Goal: Task Accomplishment & Management: Manage account settings

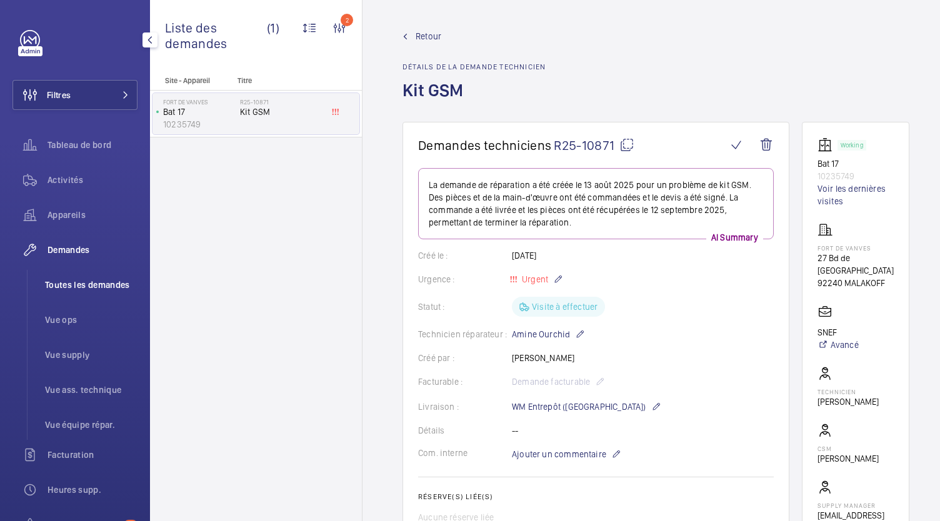
click at [49, 291] on li "Toutes les demandes" at bounding box center [86, 285] width 102 height 30
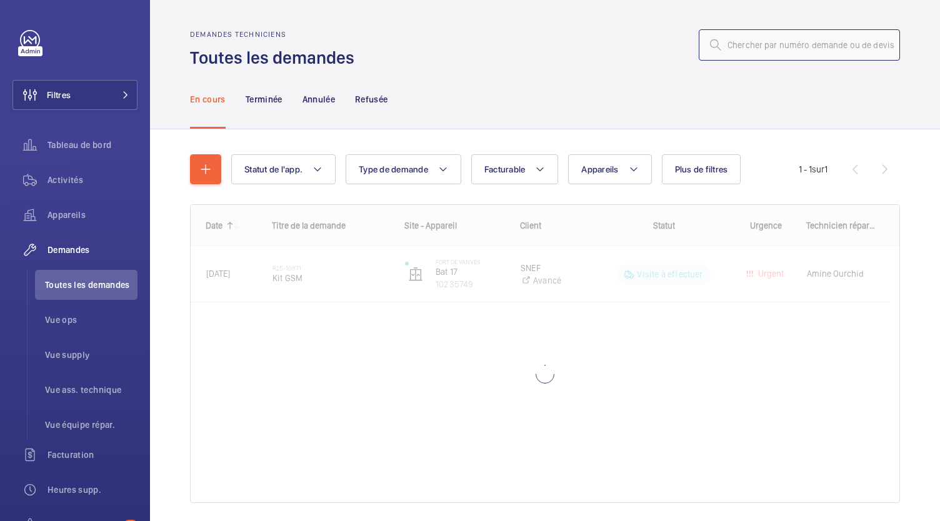
click at [768, 39] on input "text" at bounding box center [798, 44] width 201 height 31
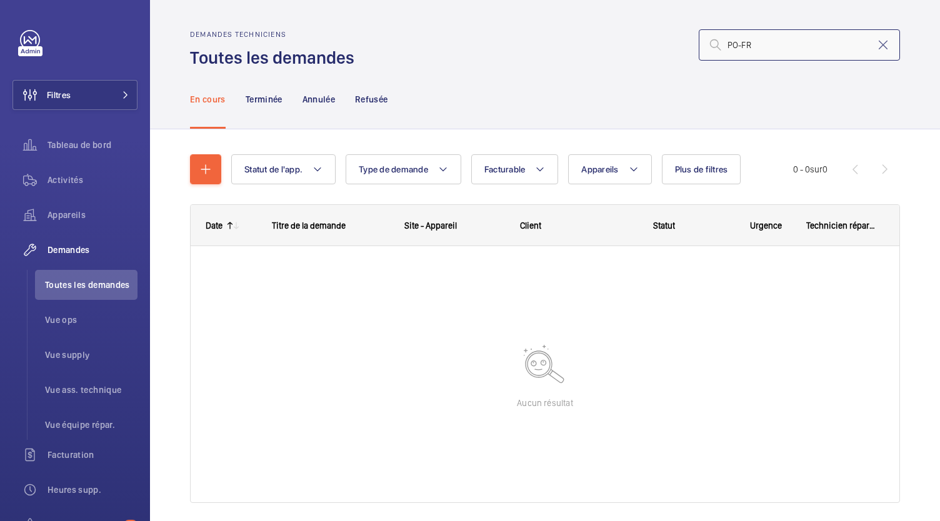
type input "PO-FR"
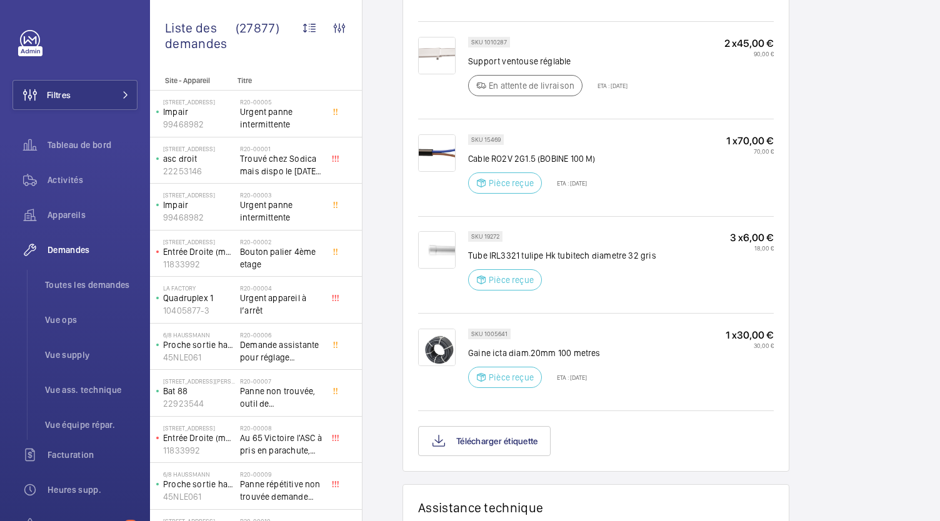
scroll to position [1062, 0]
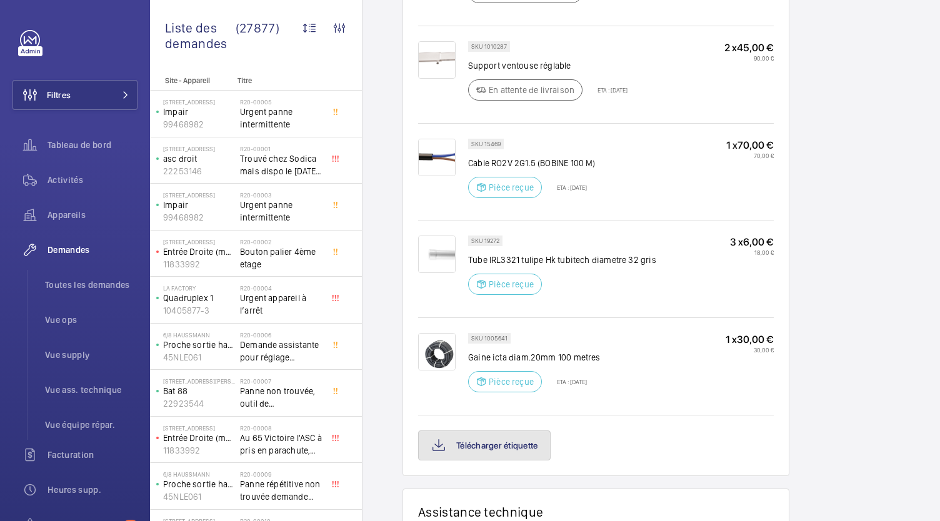
click at [470, 430] on button "Télécharger étiquette" at bounding box center [484, 445] width 132 height 30
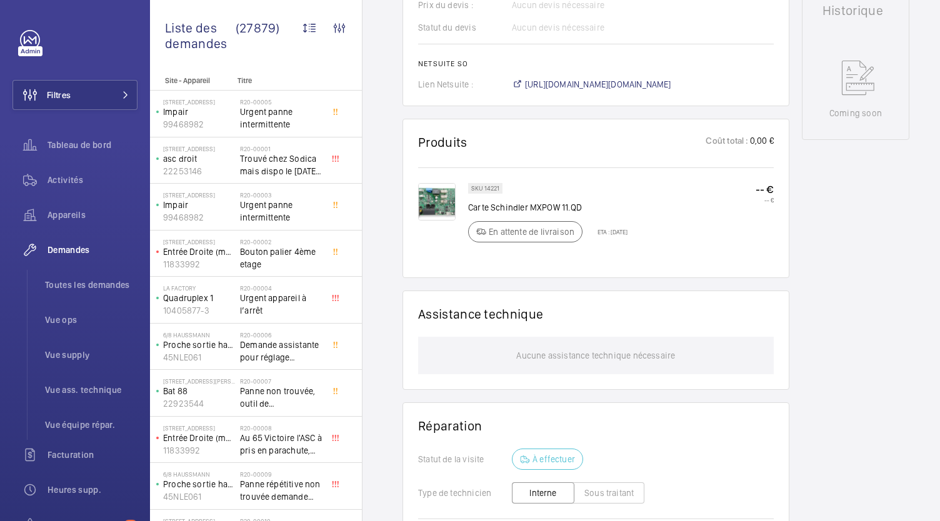
scroll to position [615, 0]
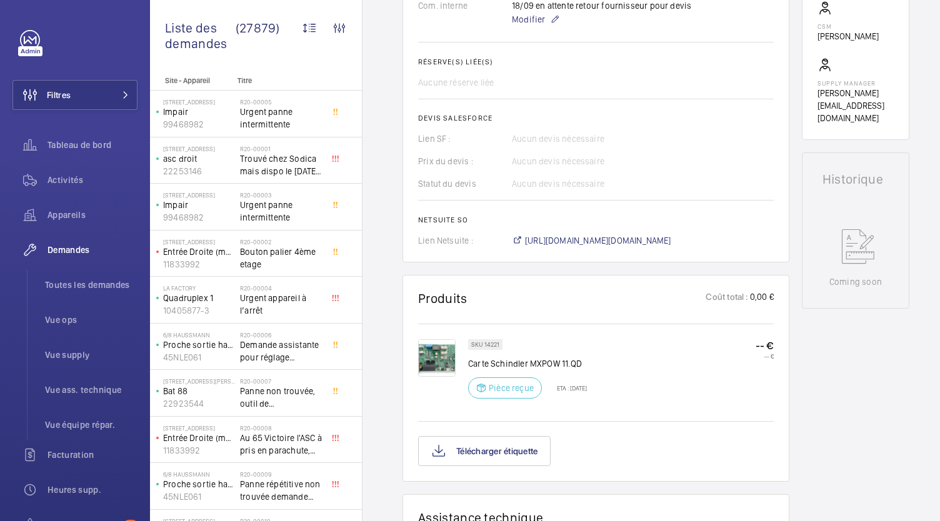
scroll to position [530, 0]
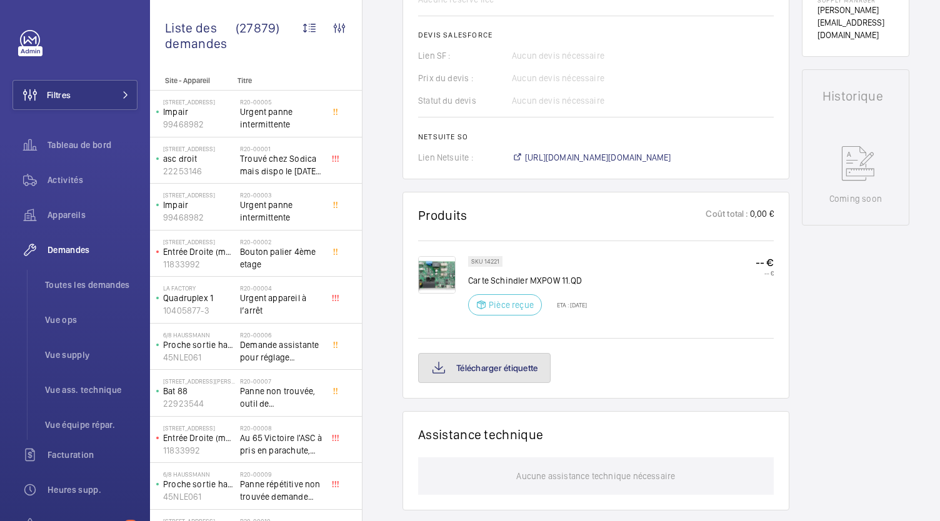
click at [523, 365] on button "Télécharger étiquette" at bounding box center [484, 368] width 132 height 30
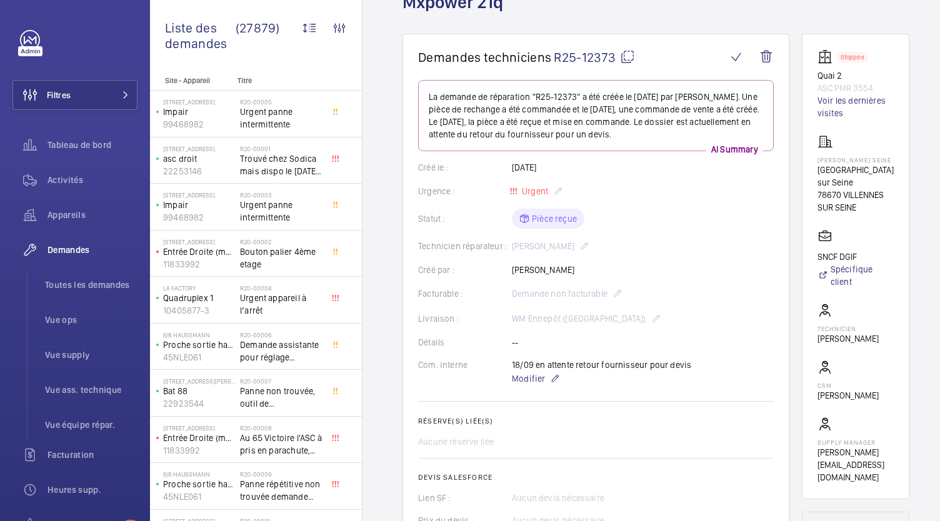
scroll to position [89, 0]
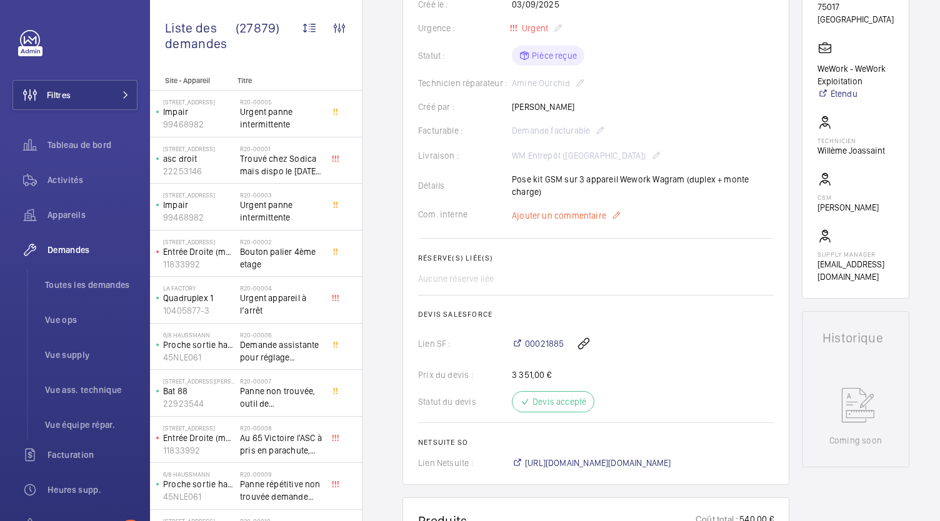
scroll to position [417, 0]
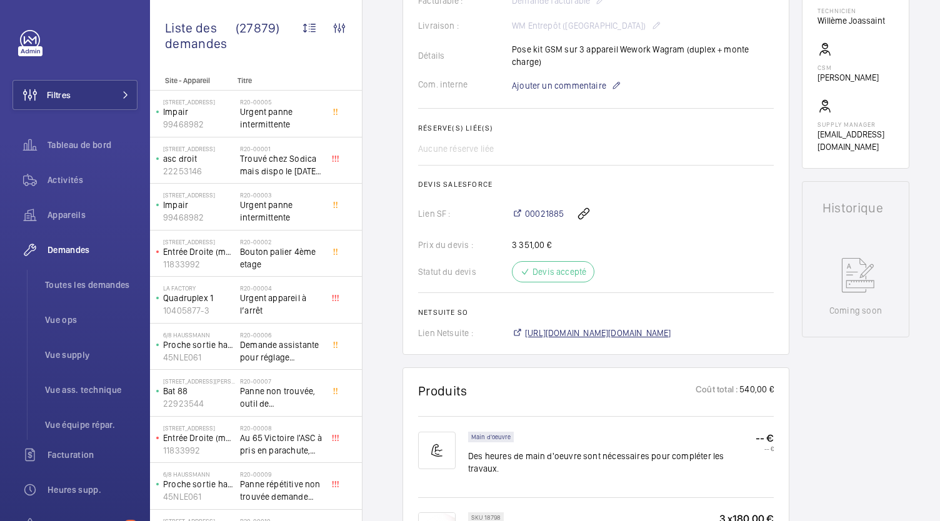
click at [582, 327] on span "[URL][DOMAIN_NAME][DOMAIN_NAME]" at bounding box center [598, 333] width 146 height 12
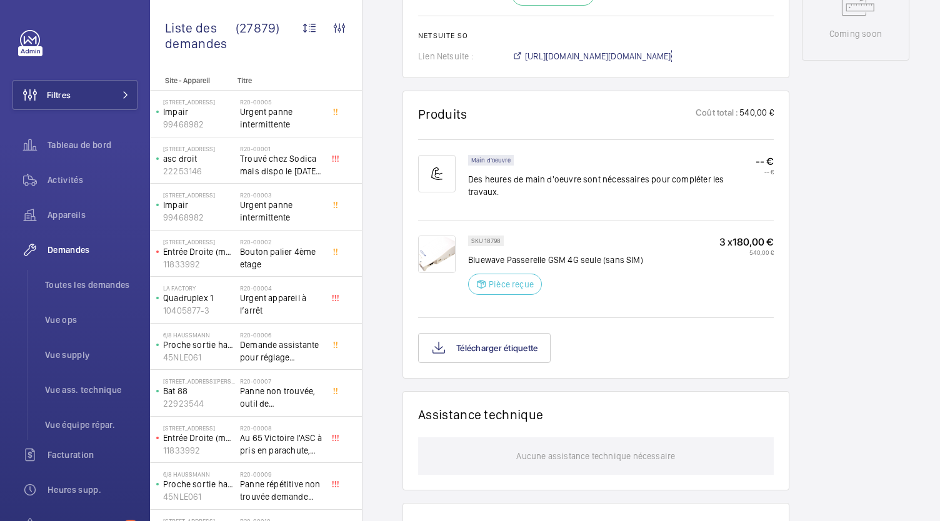
scroll to position [694, 0]
click at [513, 332] on button "Télécharger étiquette" at bounding box center [484, 347] width 132 height 30
